Goal: Task Accomplishment & Management: Manage account settings

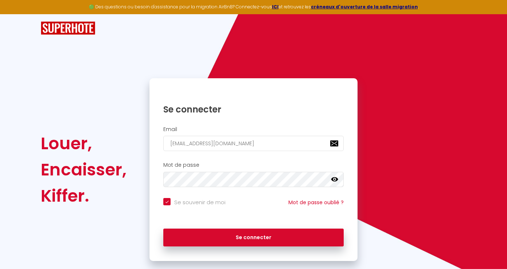
click at [334, 176] on icon at bounding box center [334, 179] width 7 height 7
click at [163, 228] on button "Se connecter" at bounding box center [253, 237] width 180 height 18
checkbox input "true"
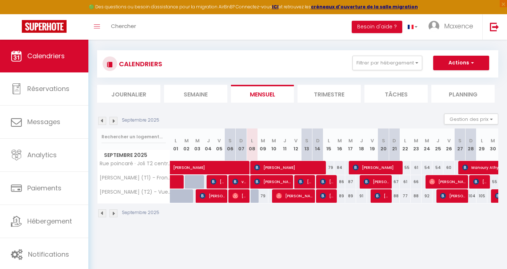
scroll to position [6, 0]
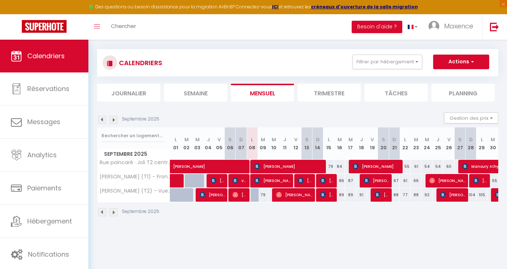
click at [254, 194] on div at bounding box center [255, 195] width 11 height 14
type input "73"
type input "Lun 08 Septembre 2025"
type input "[DATE] Septembre 2025"
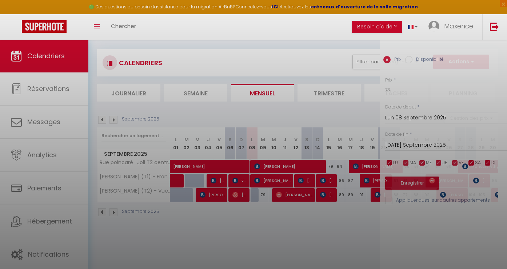
scroll to position [14, 0]
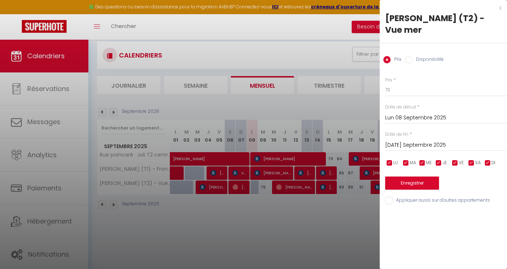
click at [409, 60] on input "Disponibilité" at bounding box center [408, 59] width 7 height 7
radio input "true"
radio input "false"
click at [410, 185] on button "Enregistrer" at bounding box center [412, 183] width 54 height 13
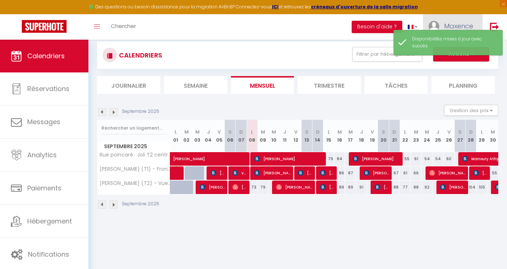
click at [438, 22] on link "Maxence" at bounding box center [452, 26] width 59 height 25
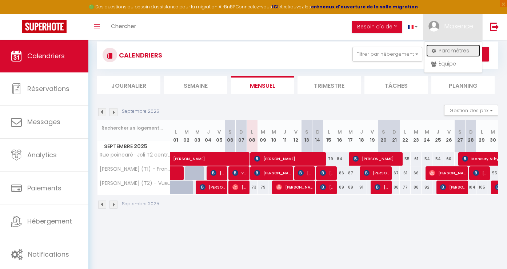
click at [443, 50] on link "Paramètres" at bounding box center [453, 50] width 54 height 12
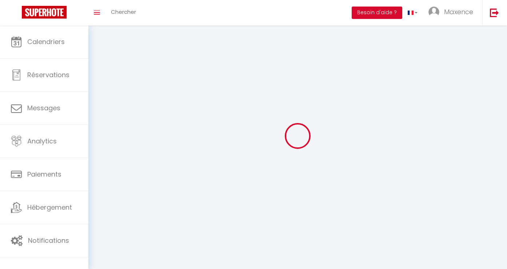
type input "WczRh0NHdYbUC33aXiTUgfXps"
type input "neB9i8O2kXhxusYCgssGae0Io"
type input "[URL][DOMAIN_NAME]"
select select "fr"
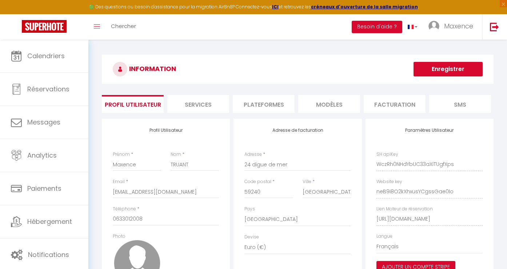
click at [260, 109] on li "Plateformes" at bounding box center [264, 104] width 62 height 18
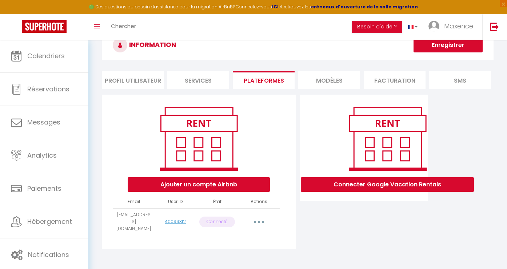
scroll to position [40, 0]
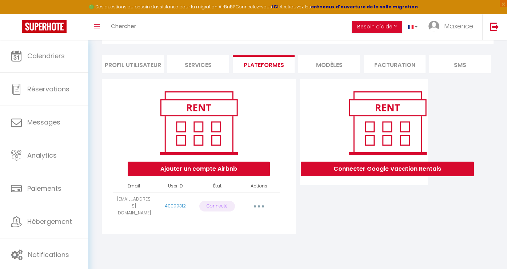
click at [261, 205] on button "button" at bounding box center [259, 206] width 20 height 12
click at [240, 247] on link "Reconnecter le compte" at bounding box center [227, 248] width 80 height 12
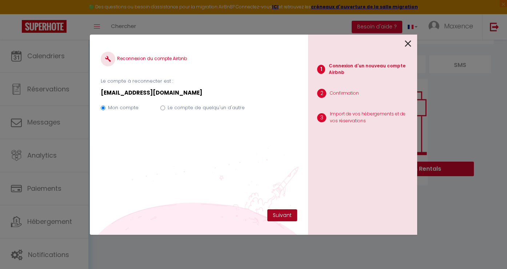
click at [284, 215] on button "Suivant" at bounding box center [282, 215] width 30 height 12
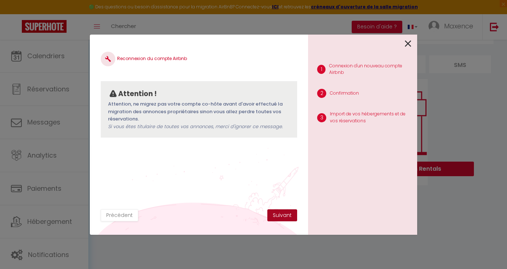
click at [283, 217] on button "Suivant" at bounding box center [282, 215] width 30 height 12
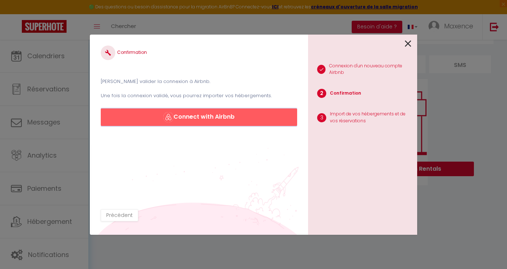
click at [226, 120] on button "Connect with Airbnb" at bounding box center [199, 116] width 196 height 17
click at [214, 90] on div "[PERSON_NAME] valider la connexion à Airbnb. Une fois la connexion validé, vous…" at bounding box center [199, 87] width 196 height 23
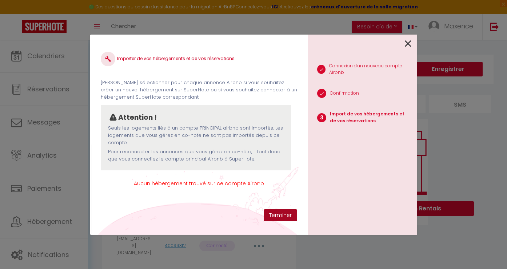
click at [280, 216] on button "Terminer" at bounding box center [280, 215] width 33 height 12
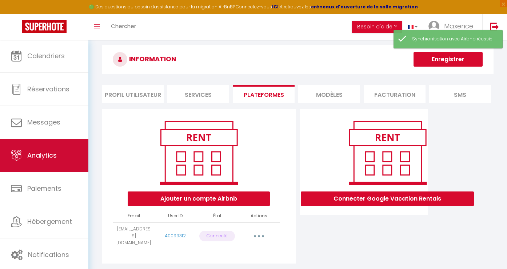
scroll to position [12, 0]
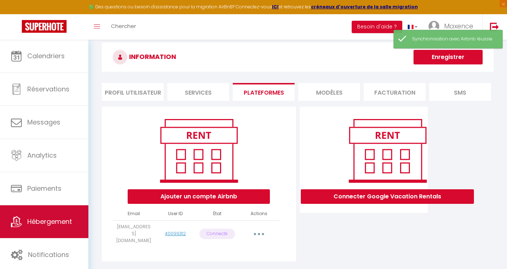
click at [59, 226] on span "Hébergement" at bounding box center [49, 221] width 45 height 9
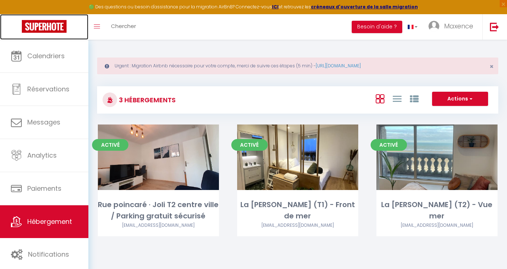
click at [48, 28] on img at bounding box center [44, 26] width 45 height 13
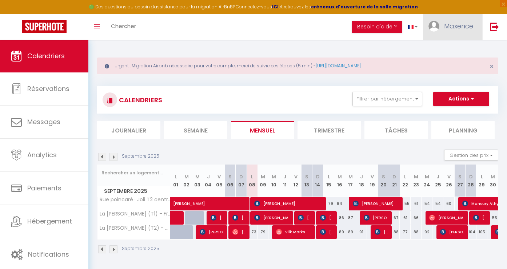
click at [442, 28] on link "Maxence" at bounding box center [452, 26] width 59 height 25
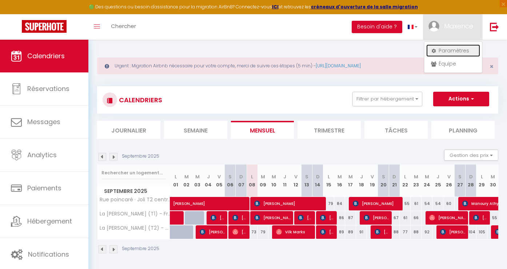
click at [455, 53] on link "Paramètres" at bounding box center [453, 50] width 54 height 12
select select "28"
select select "fr"
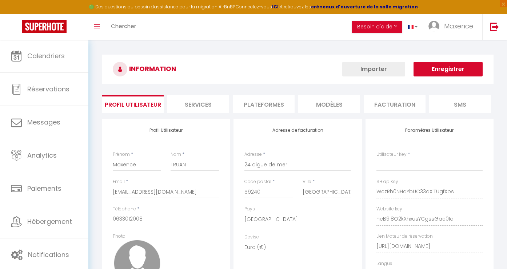
type input "WczRh0NHdYbUC33aXiTUgfXps"
type input "neB9i8O2kXhxusYCgssGae0Io"
type input "[URL][DOMAIN_NAME]"
select select "fr"
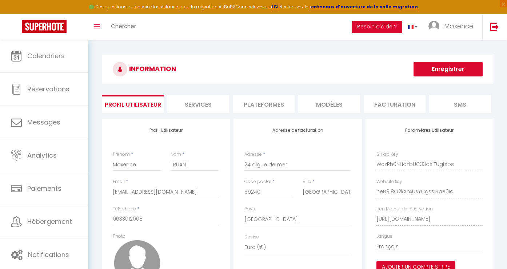
click at [248, 97] on li "Plateformes" at bounding box center [264, 104] width 62 height 18
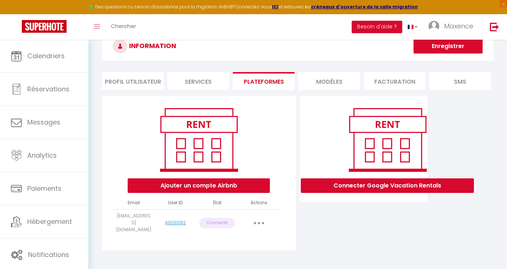
scroll to position [40, 0]
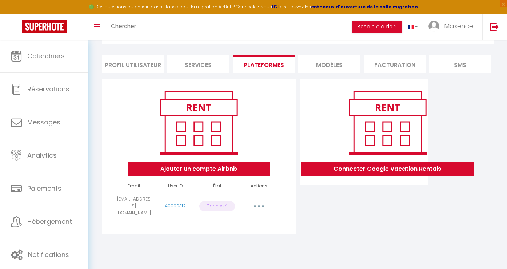
click at [258, 201] on button "button" at bounding box center [259, 206] width 20 height 12
click at [233, 242] on link "Reconnecter le compte" at bounding box center [227, 248] width 80 height 12
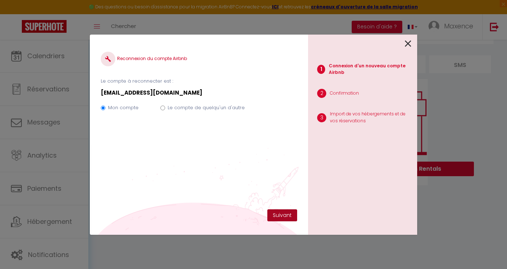
click at [276, 213] on button "Suivant" at bounding box center [282, 215] width 30 height 12
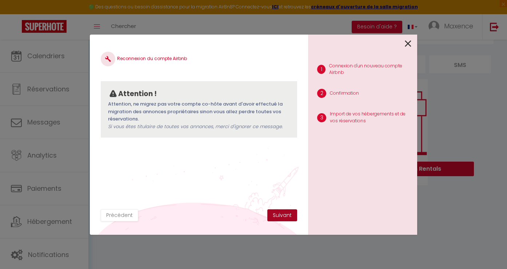
click at [276, 213] on button "Suivant" at bounding box center [282, 215] width 30 height 12
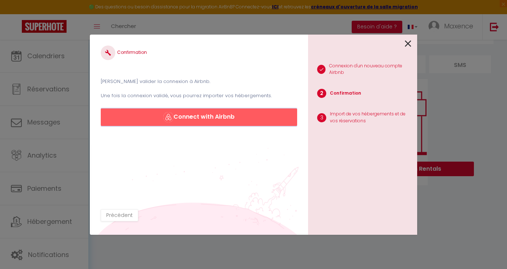
click at [220, 119] on button "Connect with Airbnb" at bounding box center [199, 116] width 196 height 17
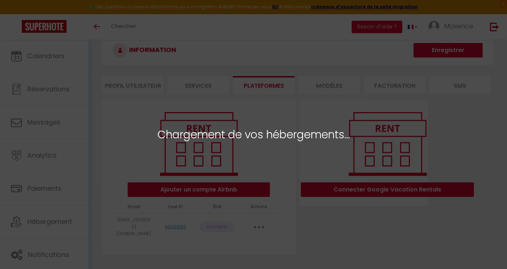
scroll to position [20, 0]
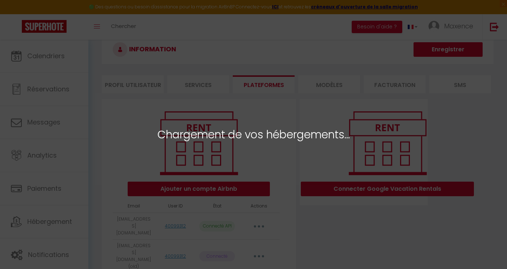
select select "36430"
select select "36431"
select select "36432"
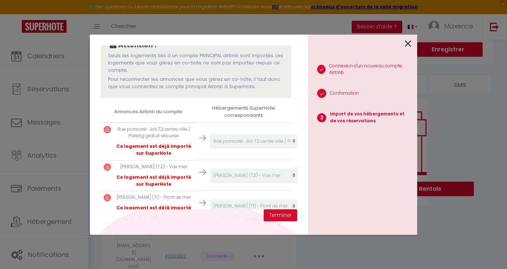
scroll to position [90, 0]
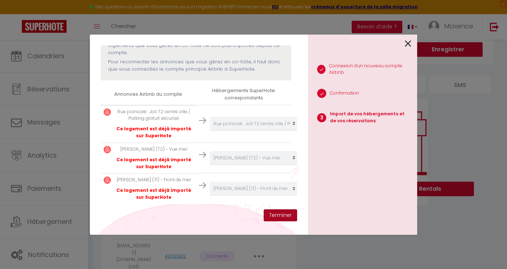
click at [273, 216] on button "Terminer" at bounding box center [280, 215] width 33 height 12
